Goal: Information Seeking & Learning: Learn about a topic

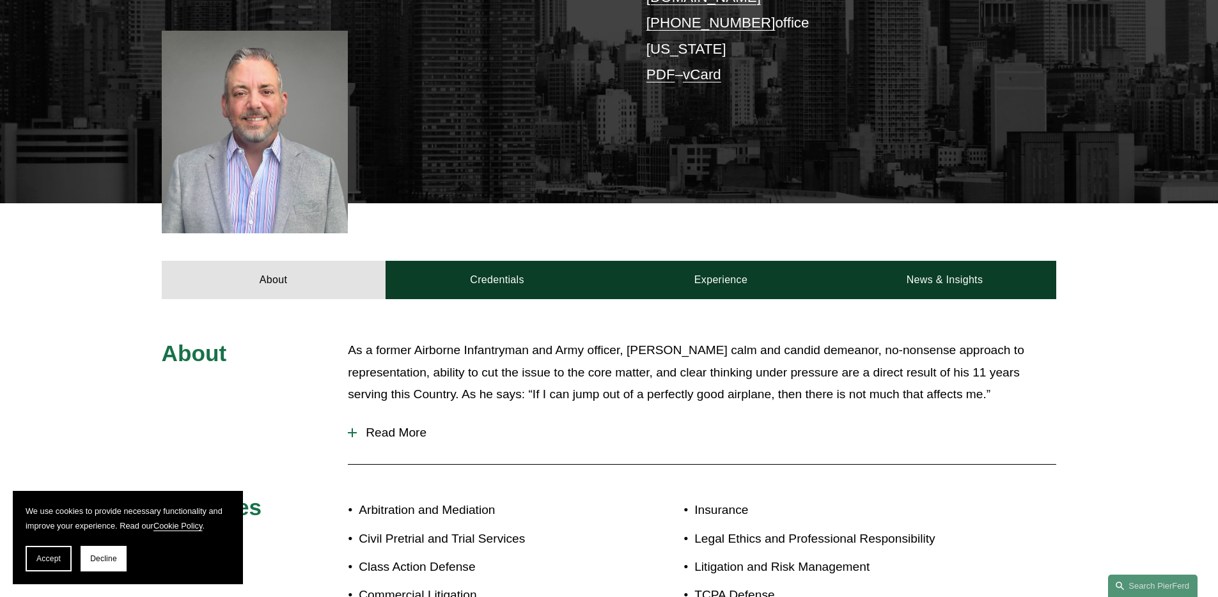
scroll to position [452, 0]
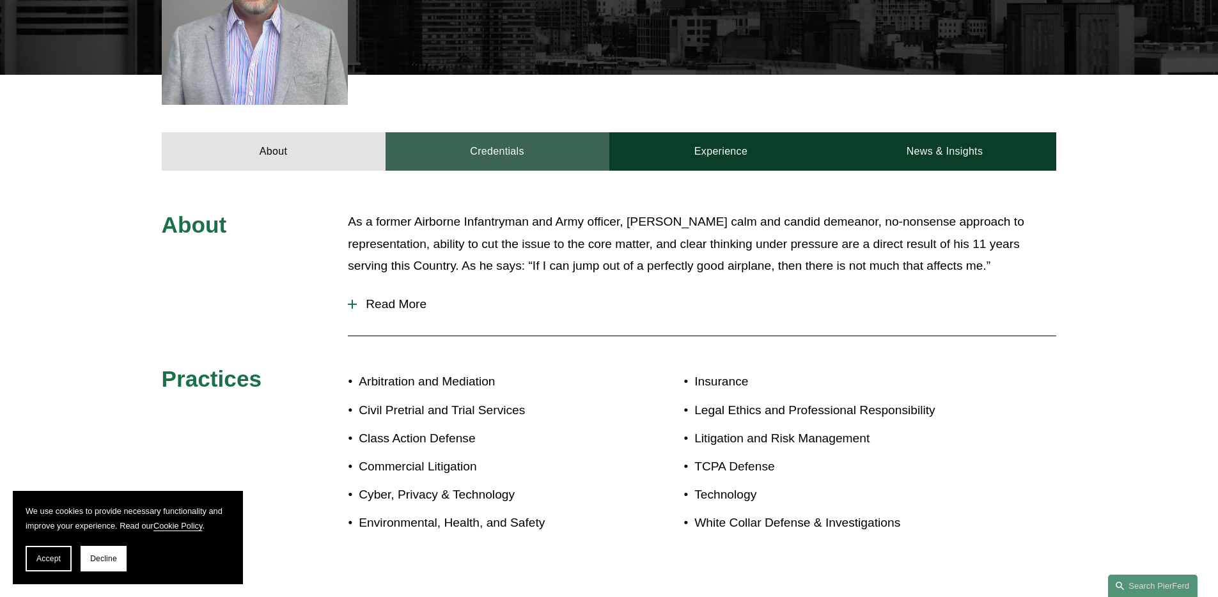
click at [507, 136] on link "Credentials" at bounding box center [498, 151] width 224 height 38
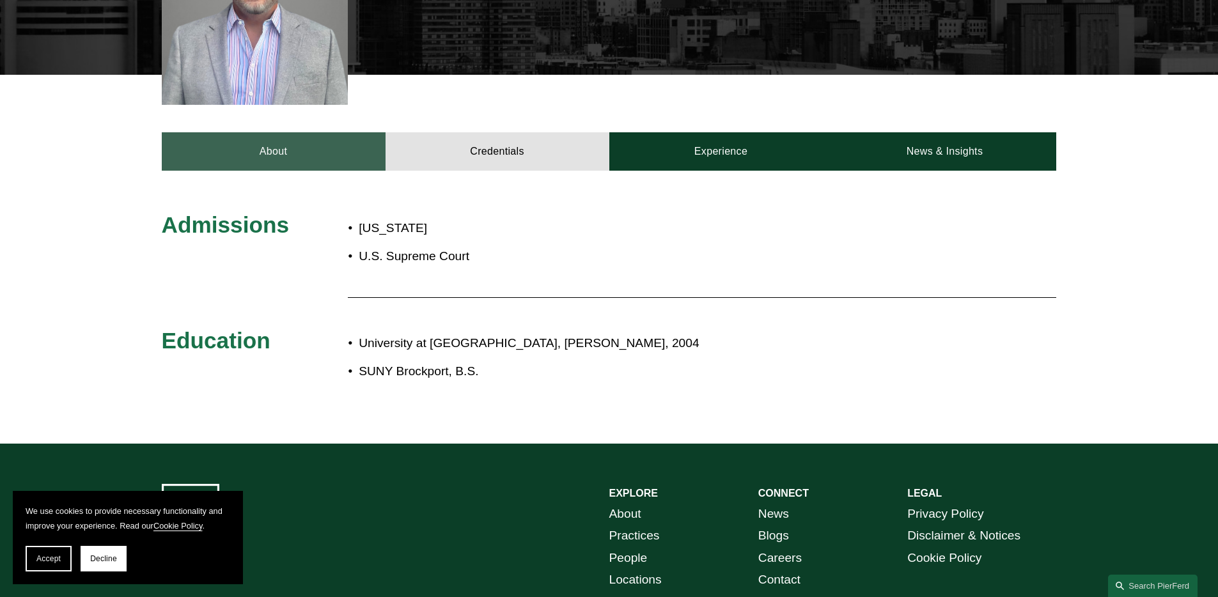
click at [290, 133] on link "About" at bounding box center [274, 151] width 224 height 38
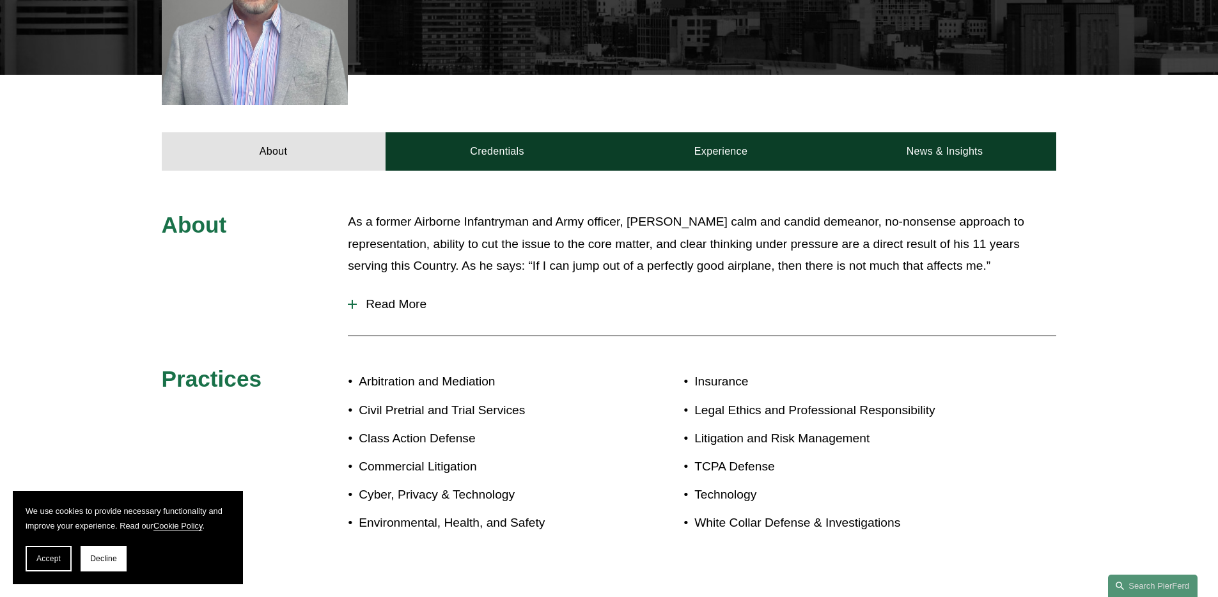
click at [385, 297] on span "Read More" at bounding box center [707, 304] width 700 height 14
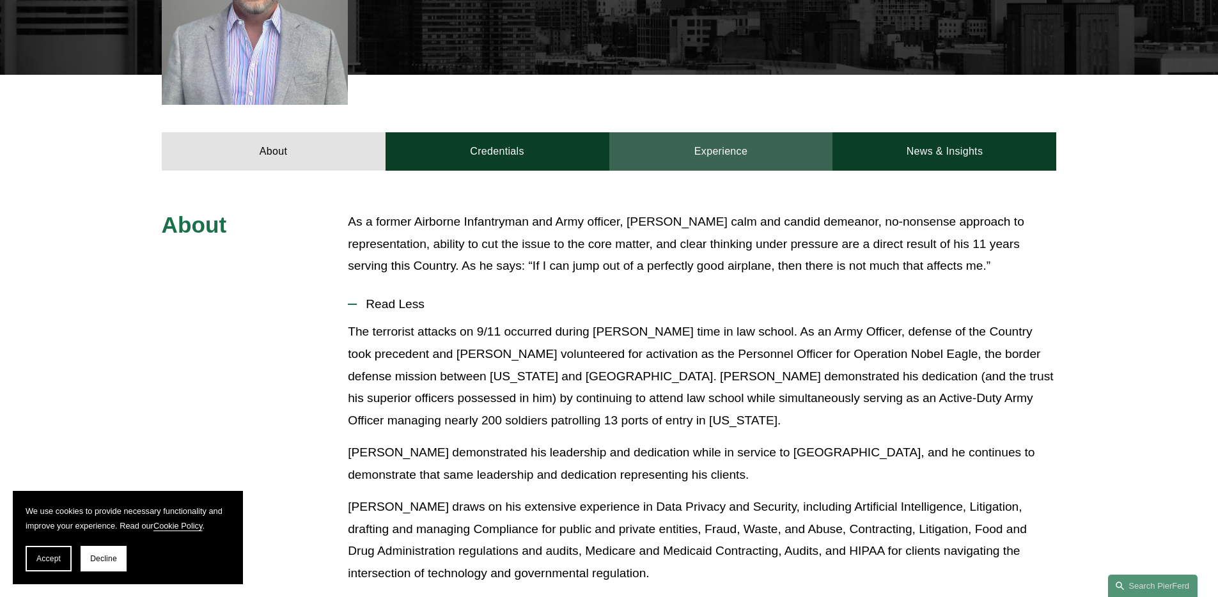
click at [705, 141] on link "Experience" at bounding box center [722, 151] width 224 height 38
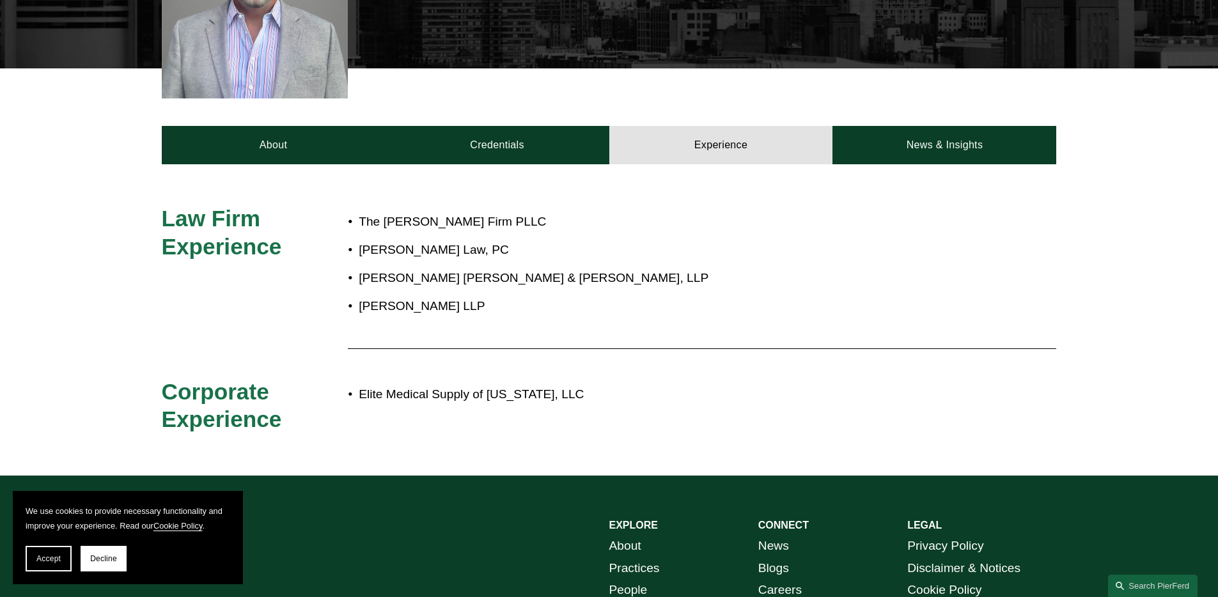
scroll to position [459, 0]
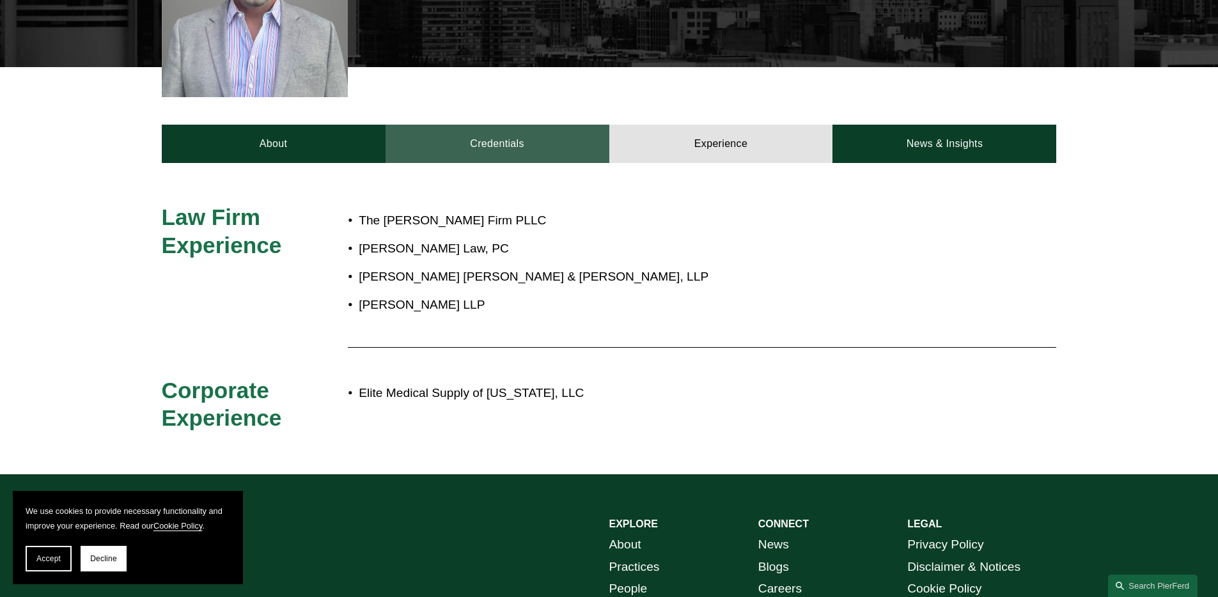
click at [520, 131] on link "Credentials" at bounding box center [498, 144] width 224 height 38
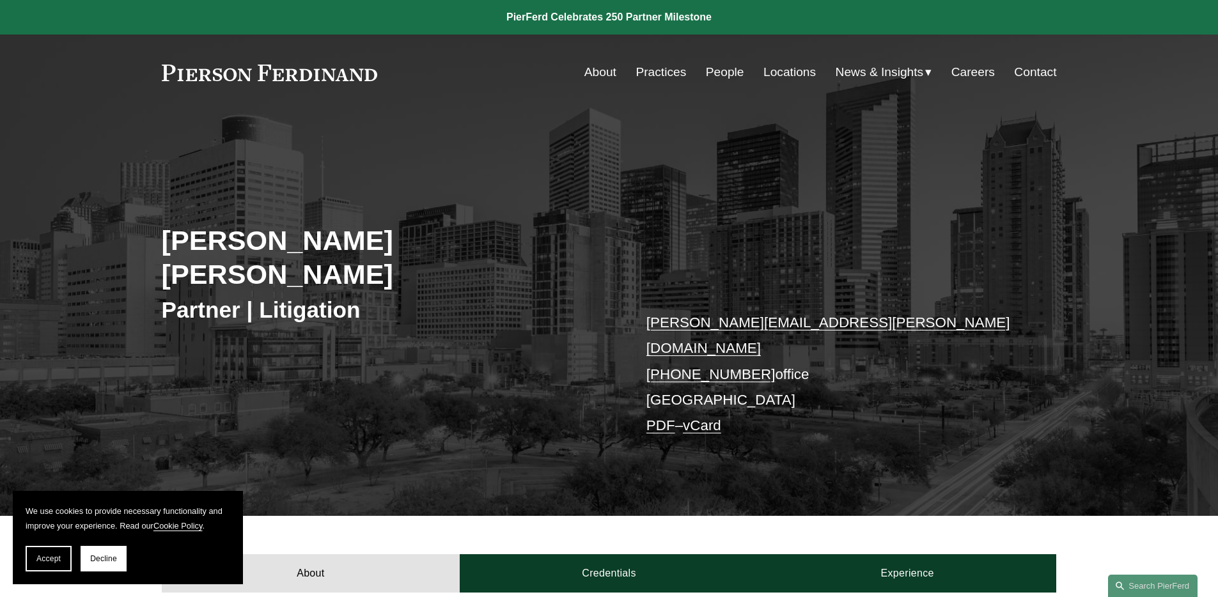
scroll to position [428, 0]
